Goal: Task Accomplishment & Management: Manage account settings

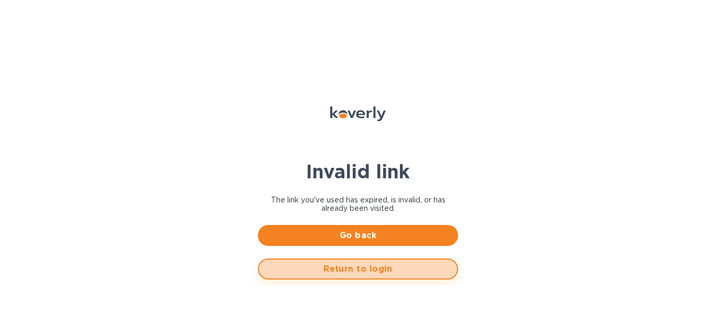
click at [340, 273] on span "Return to login" at bounding box center [357, 269] width 181 height 13
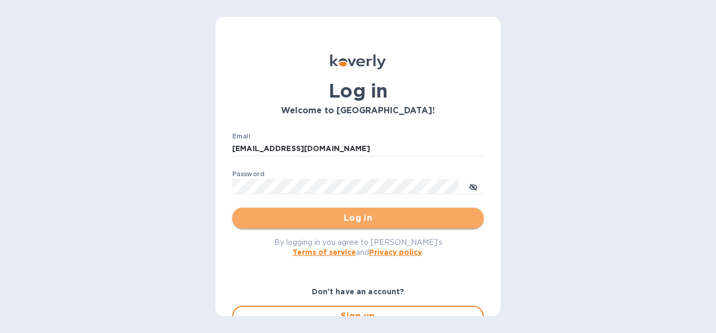
click at [350, 223] on span "Log in" at bounding box center [358, 218] width 235 height 13
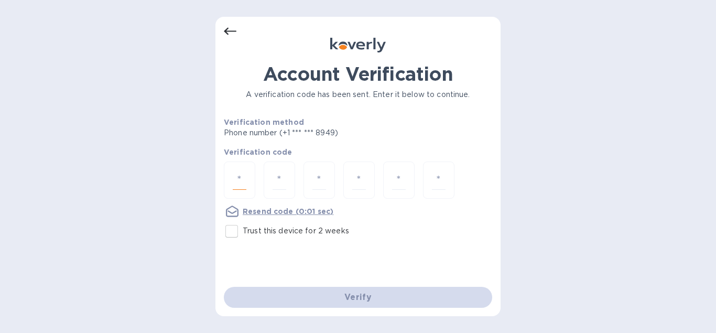
click at [245, 171] on input "number" at bounding box center [240, 179] width 14 height 19
type input "5"
type input "6"
type input "3"
type input "4"
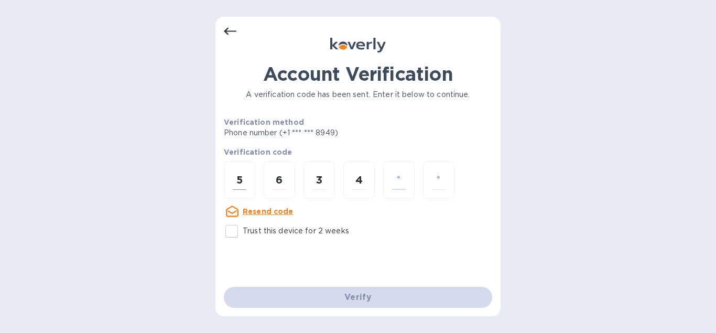
type input "3"
type input "7"
